Goal: Transaction & Acquisition: Download file/media

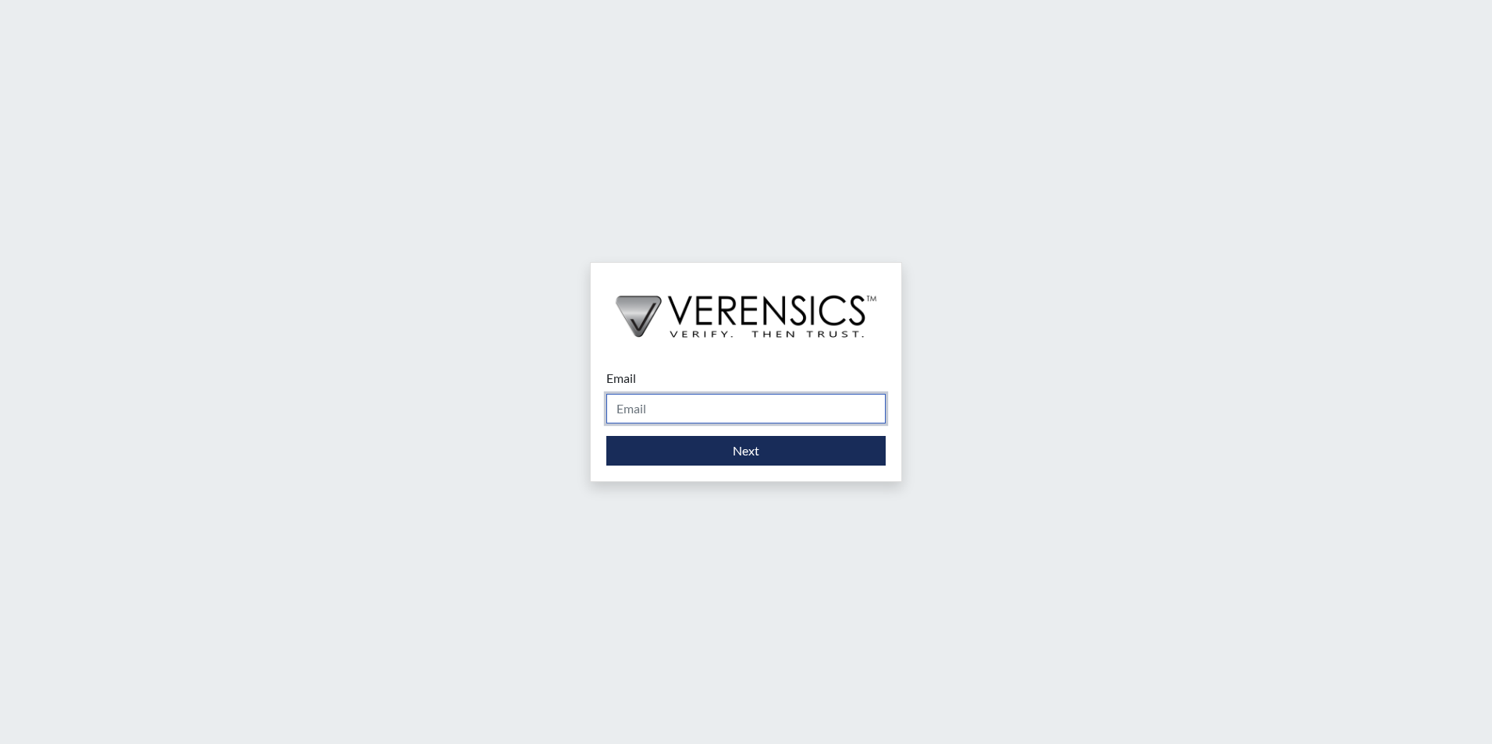
click at [694, 410] on input "Email" at bounding box center [745, 409] width 279 height 30
type input "[PERSON_NAME][EMAIL_ADDRESS][PERSON_NAME][DOMAIN_NAME]"
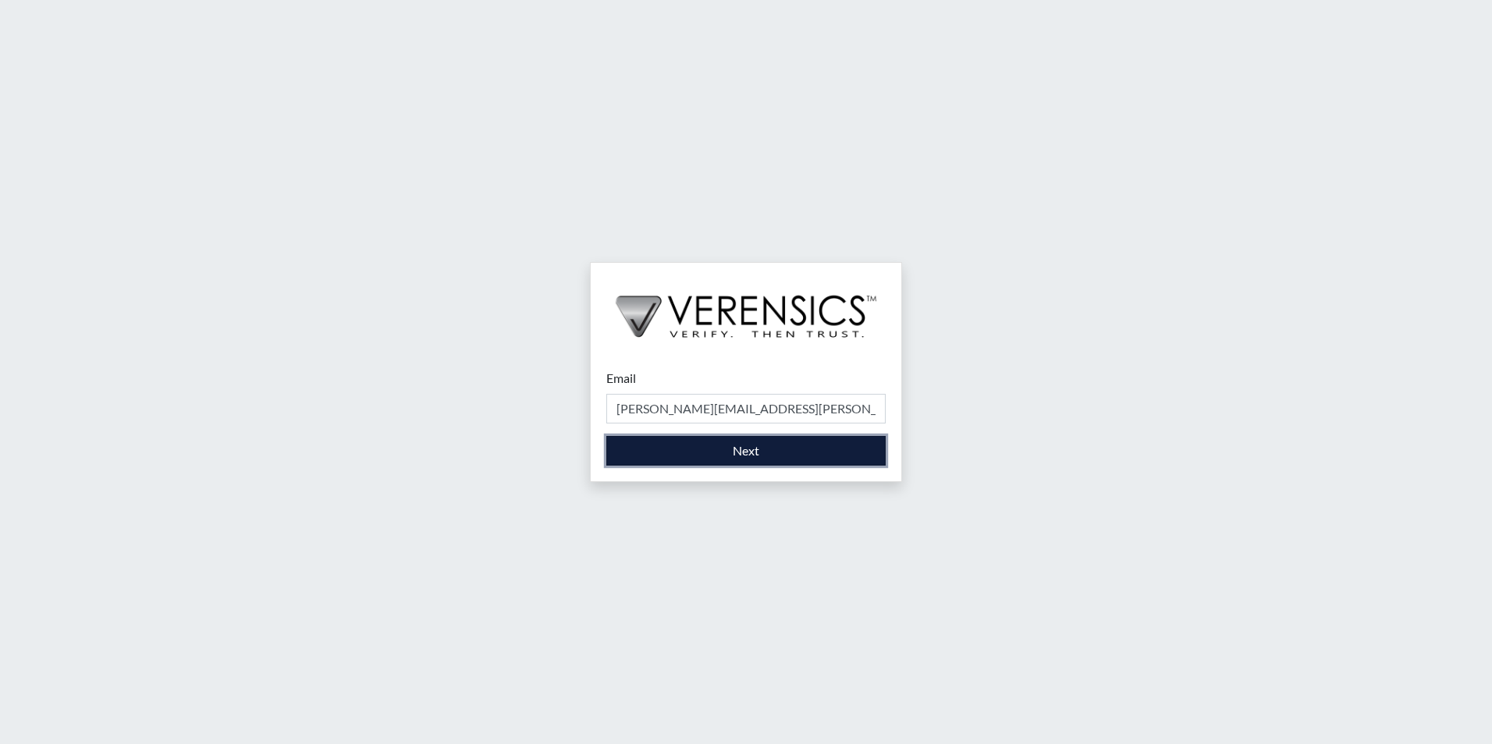
click at [680, 463] on button "Next" at bounding box center [745, 451] width 279 height 30
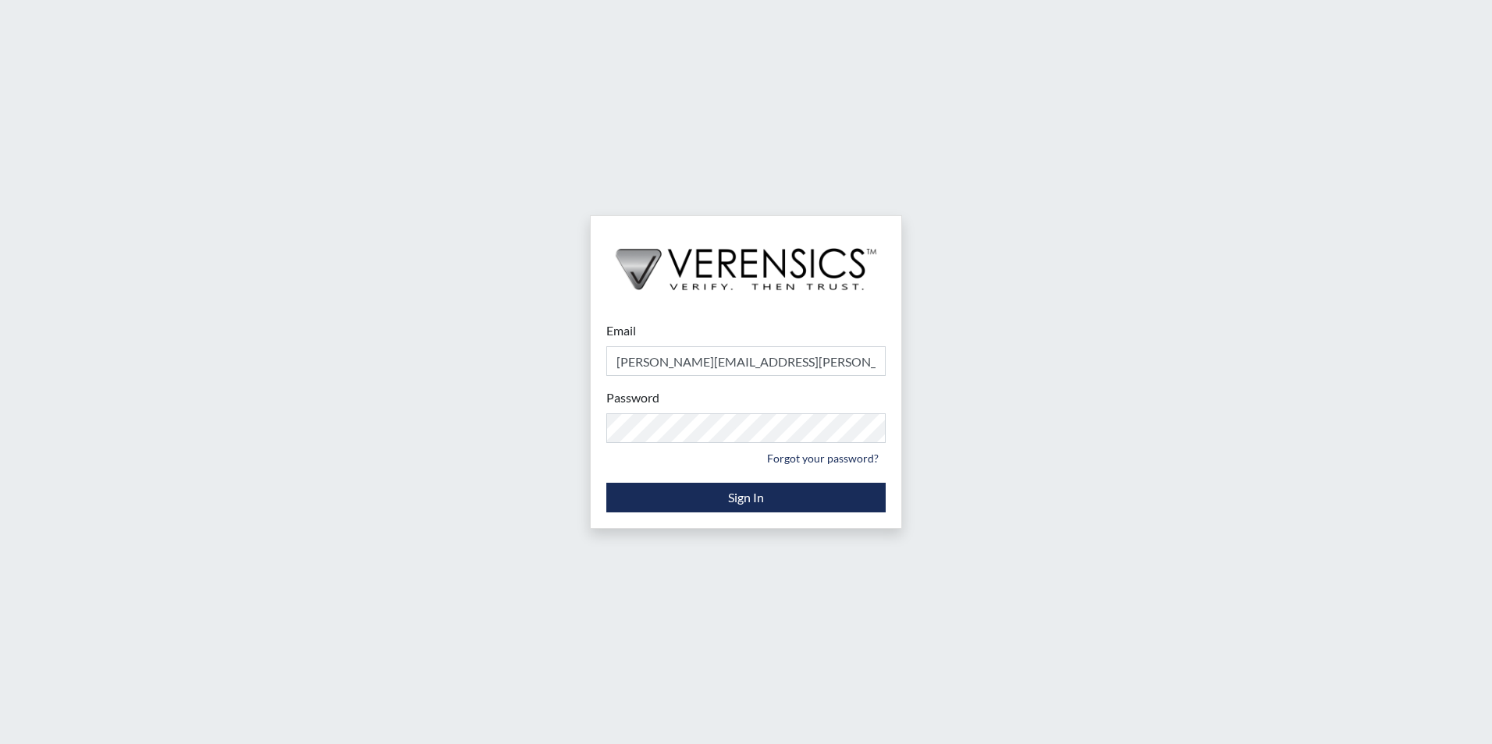
click at [765, 411] on div "Password Please provide your password. Forgot your password?" at bounding box center [745, 430] width 279 height 82
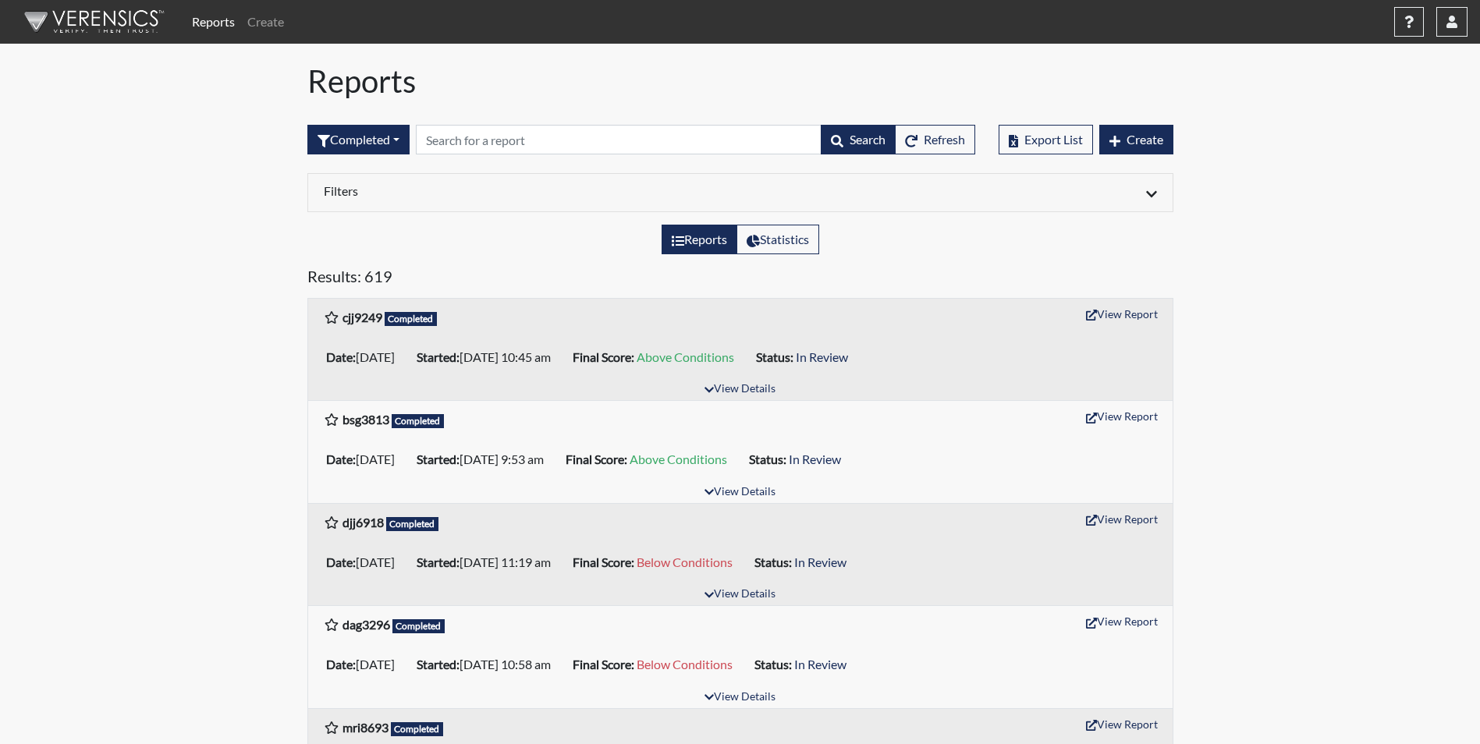
click at [1069, 357] on ul "Date: 08/13/2025 Started: 08/13/2025 10:45 am Final Score: Above Conditions Sta…" at bounding box center [740, 357] width 841 height 31
click at [1128, 318] on button "View Report" at bounding box center [1122, 314] width 86 height 24
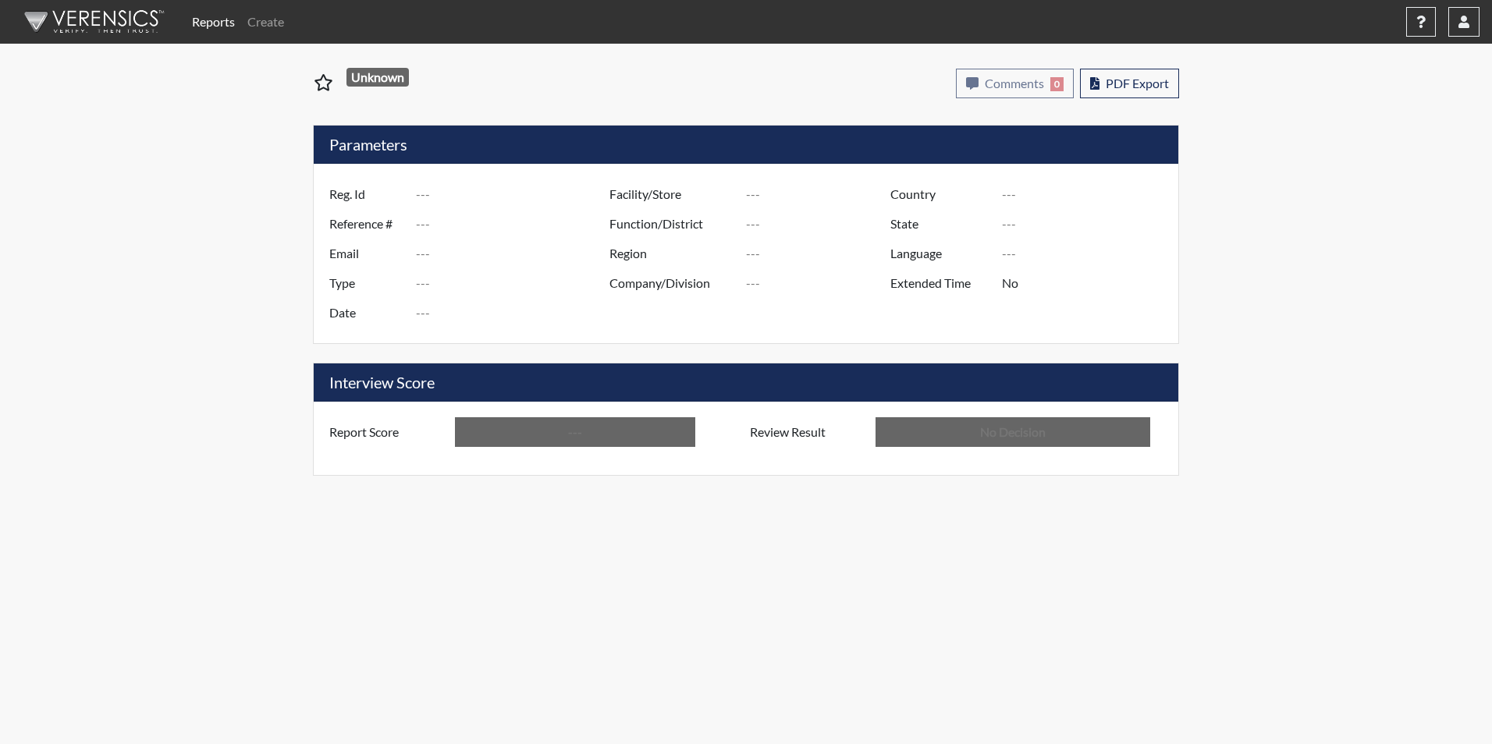
type input "cjj9249"
type input "50755"
type input "---"
type input "Corrections Pre-Employment"
type input "[DATE]"
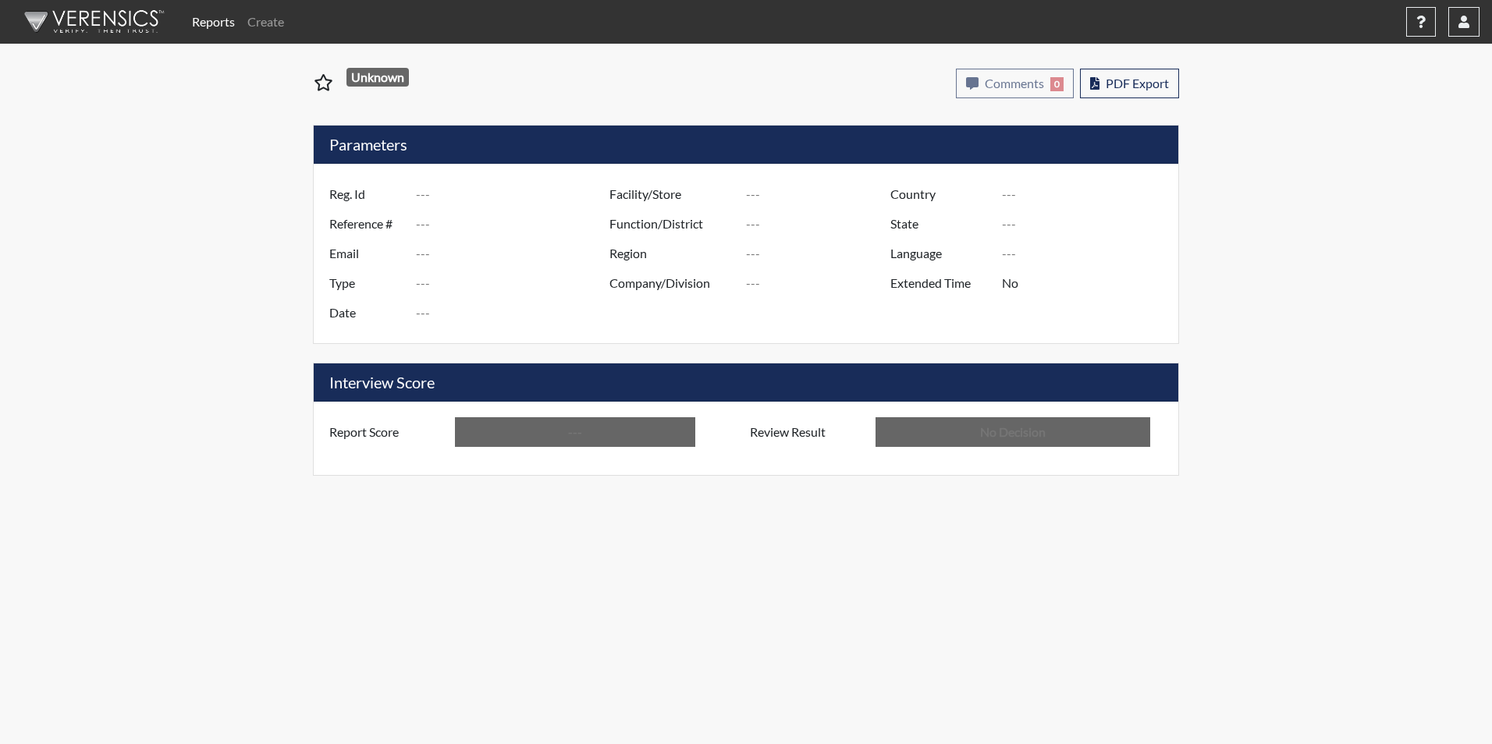
type input "[PERSON_NAME]"
type input "[GEOGRAPHIC_DATA]"
type input "[US_STATE]"
type input "English"
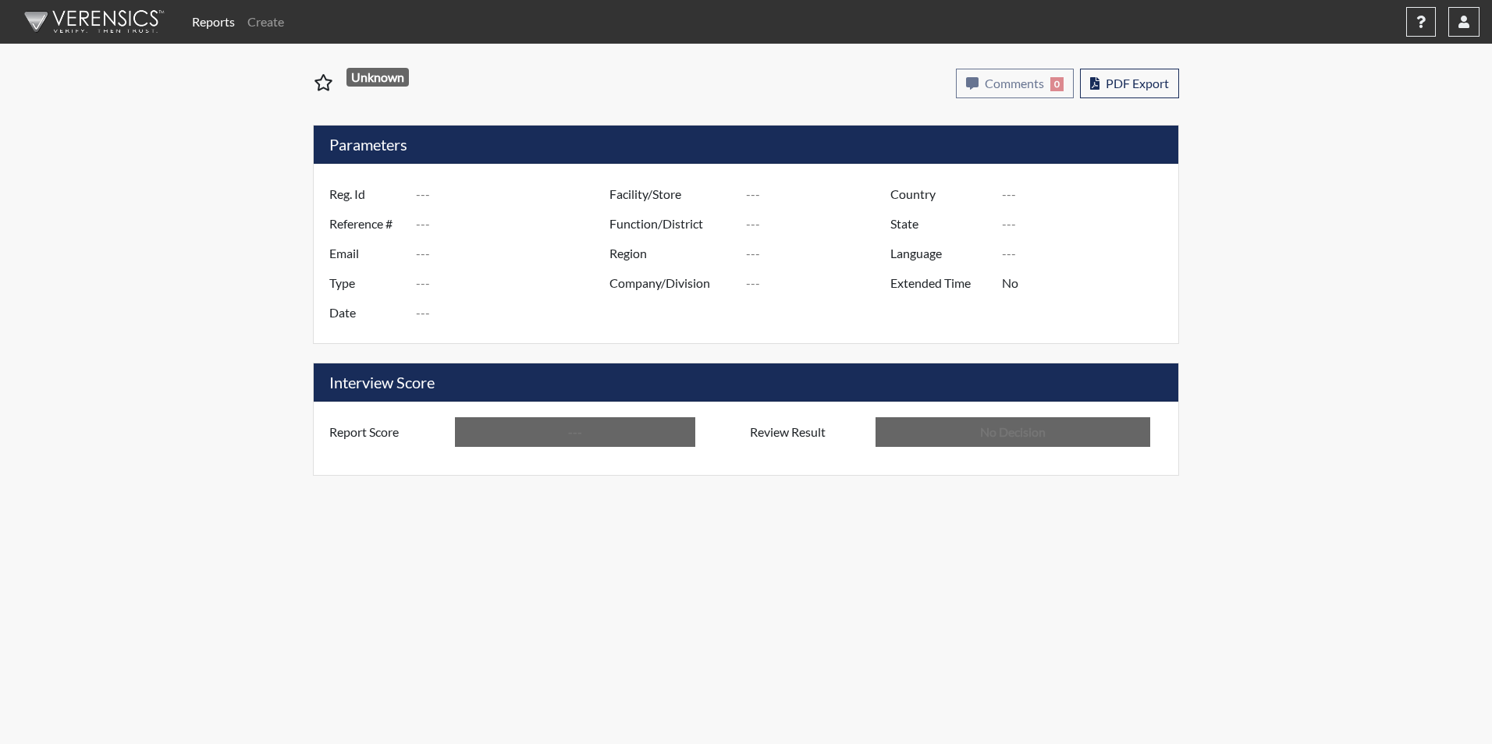
type input "Above Conditions"
type input "In Review"
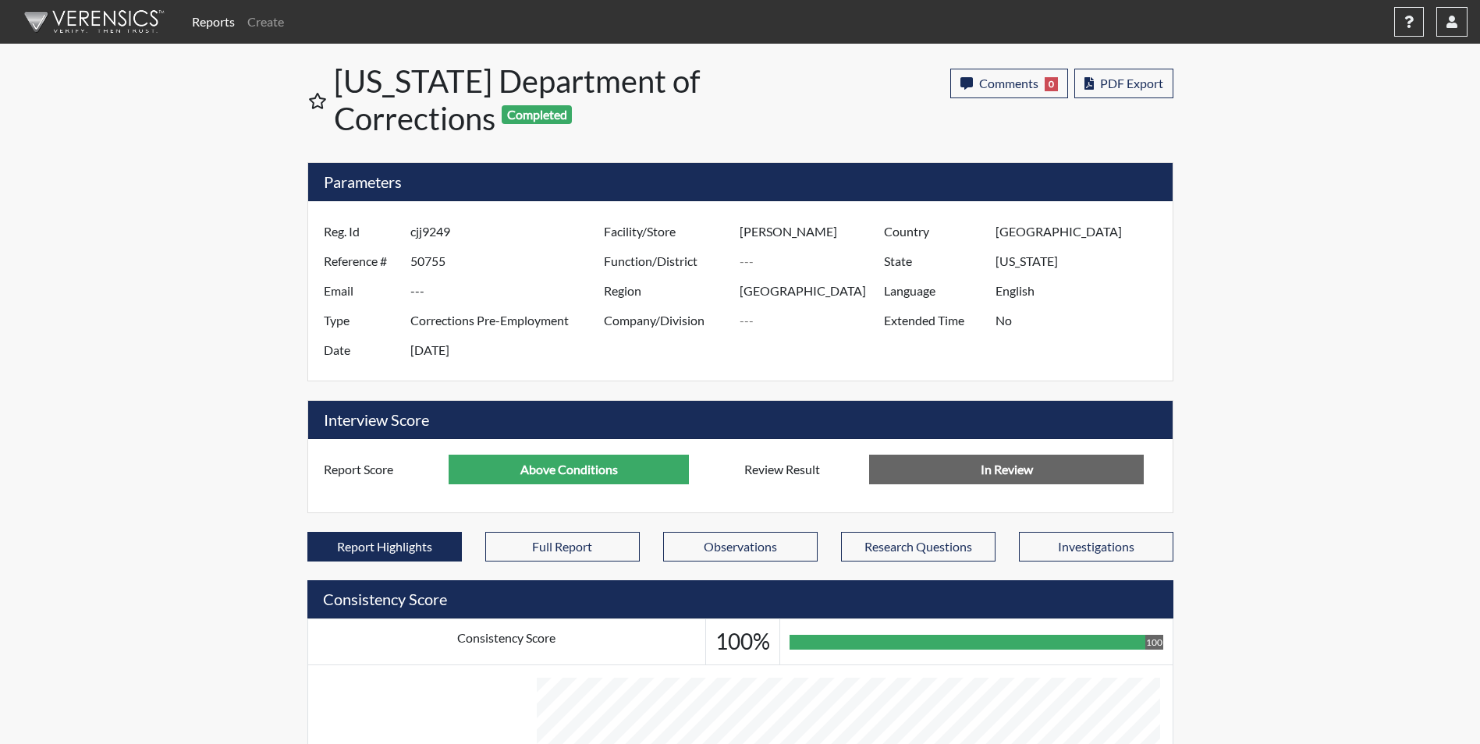
scroll to position [259, 648]
click at [1111, 91] on button "PDF Export" at bounding box center [1123, 84] width 99 height 30
